Goal: Task Accomplishment & Management: Manage account settings

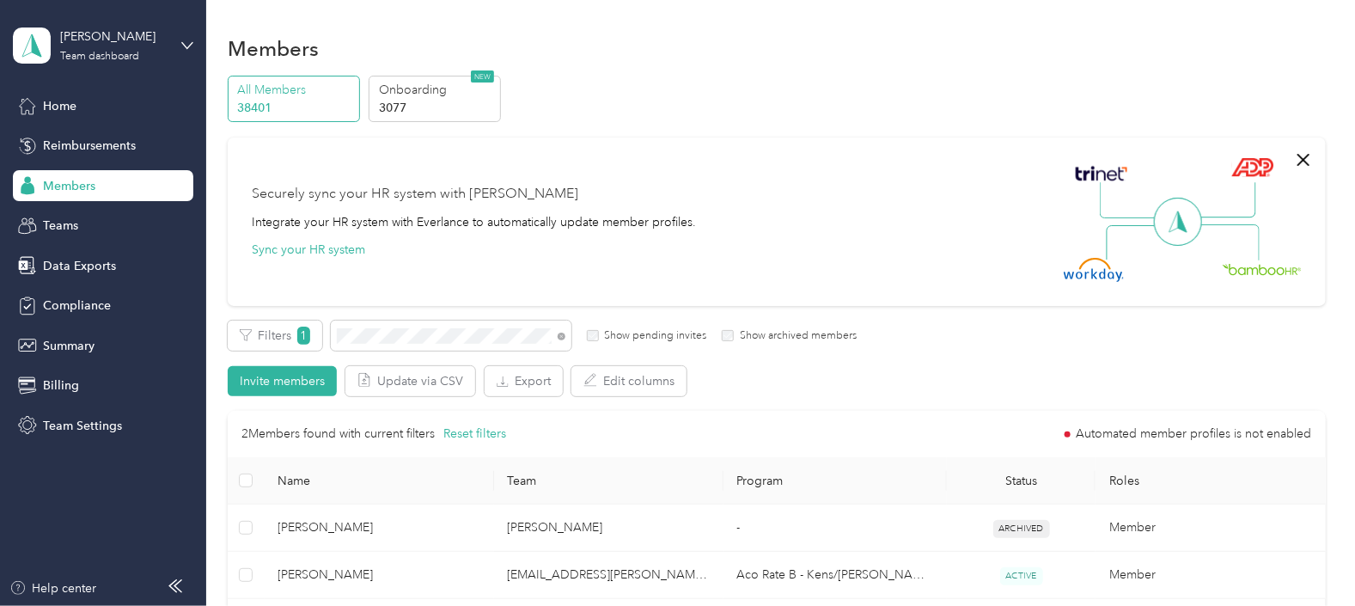
click at [550, 283] on div "Securely sync your HR system with Everlance Integrate your HR system with Everl…" at bounding box center [777, 221] width 1098 height 168
click at [325, 339] on div "Filters 1 Show pending invites Show archived members" at bounding box center [542, 335] width 629 height 30
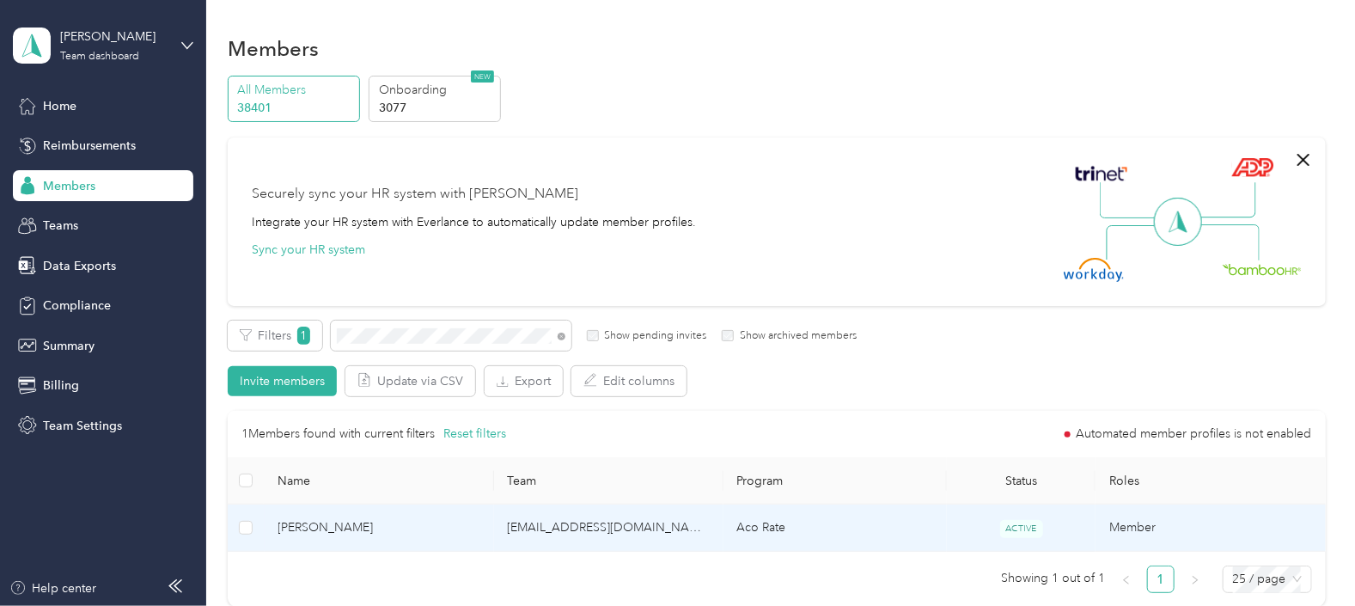
click at [747, 351] on td "Aco Rate" at bounding box center [834, 527] width 223 height 47
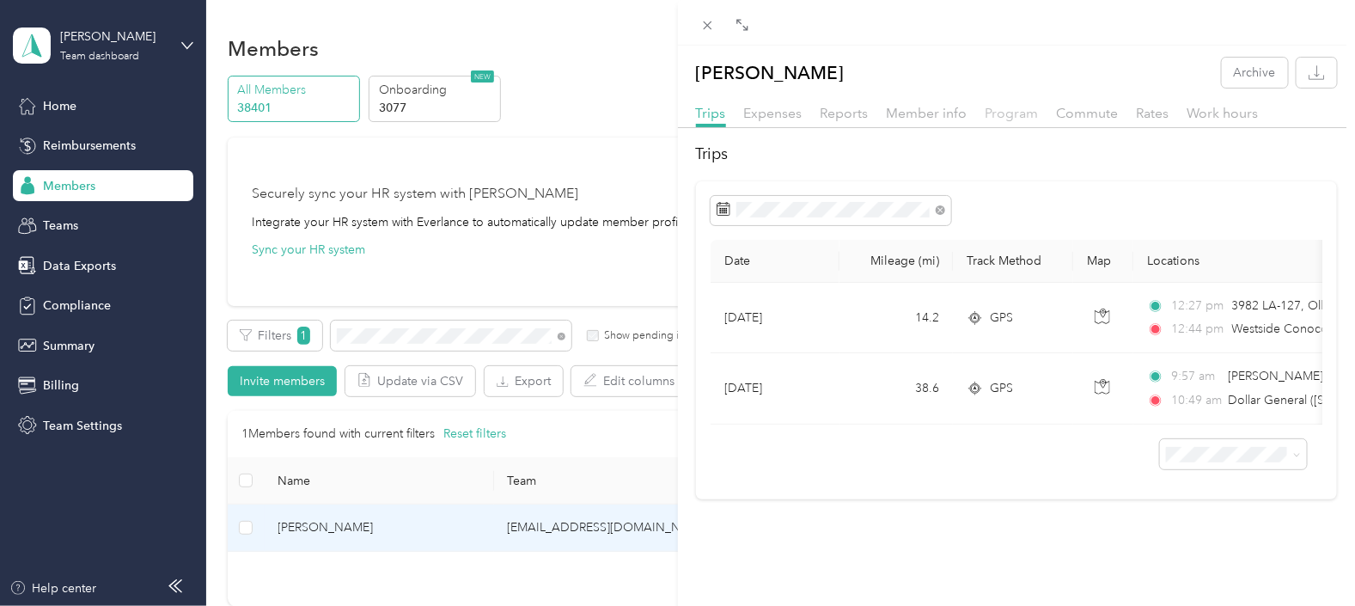
click at [747, 110] on span "Program" at bounding box center [1011, 113] width 53 height 16
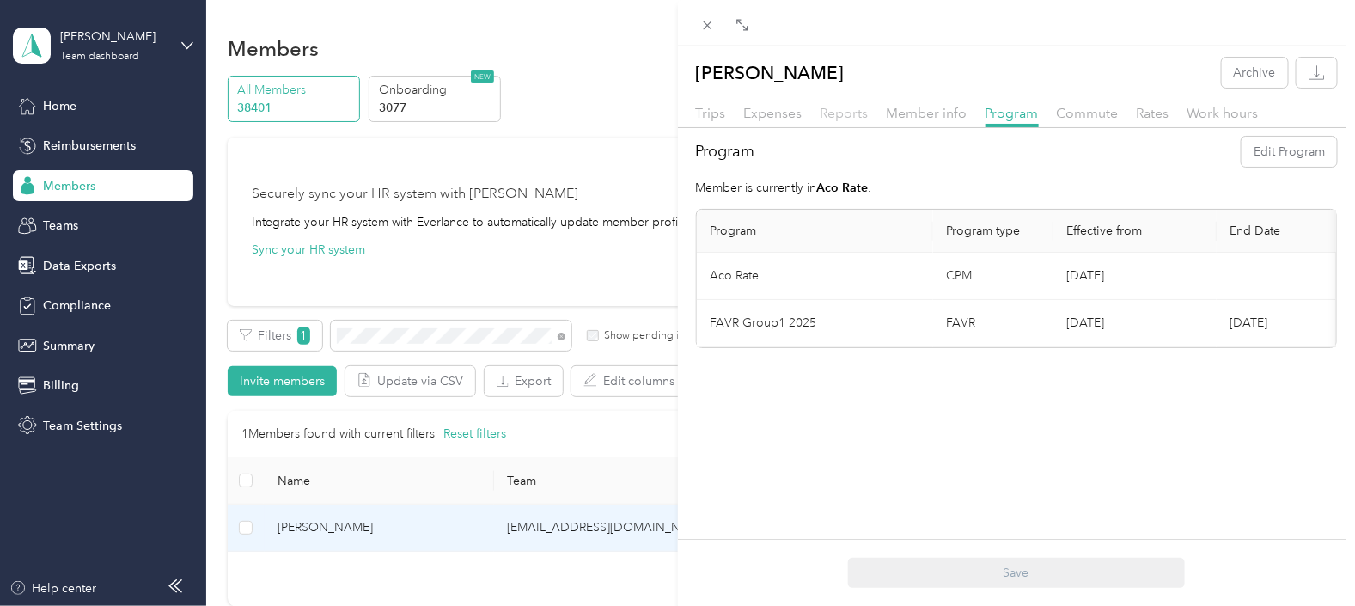
click at [747, 107] on span "Reports" at bounding box center [845, 113] width 48 height 16
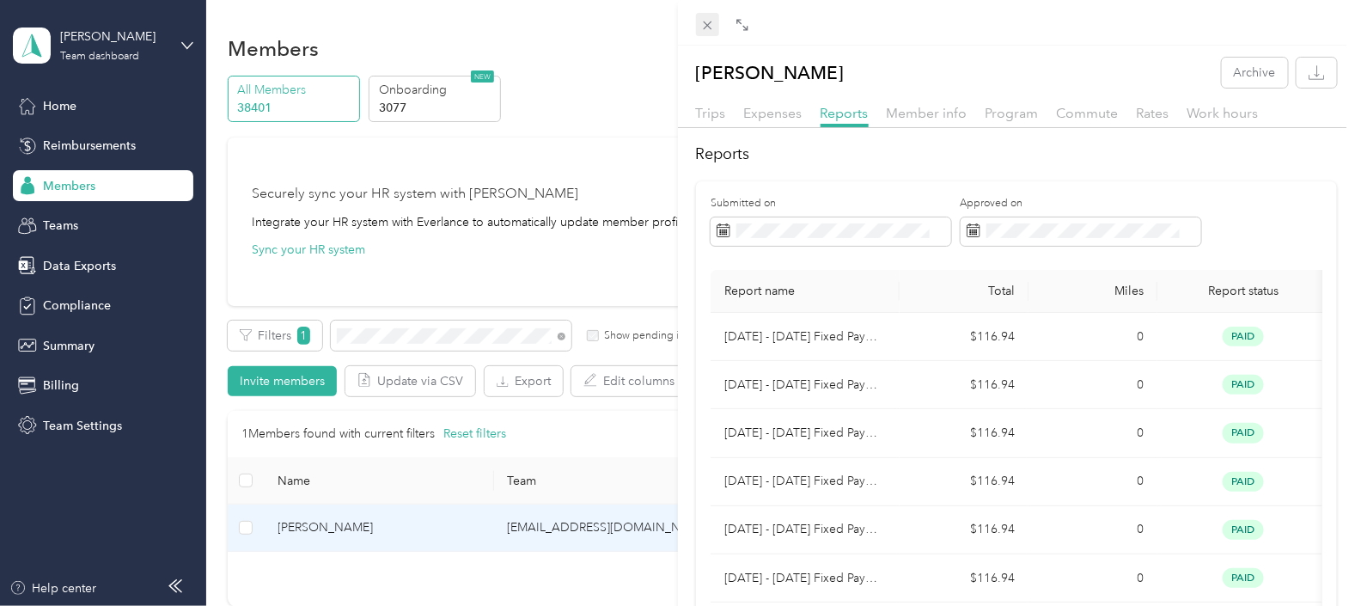
click at [705, 32] on icon at bounding box center [707, 25] width 15 height 15
